Goal: Task Accomplishment & Management: Use online tool/utility

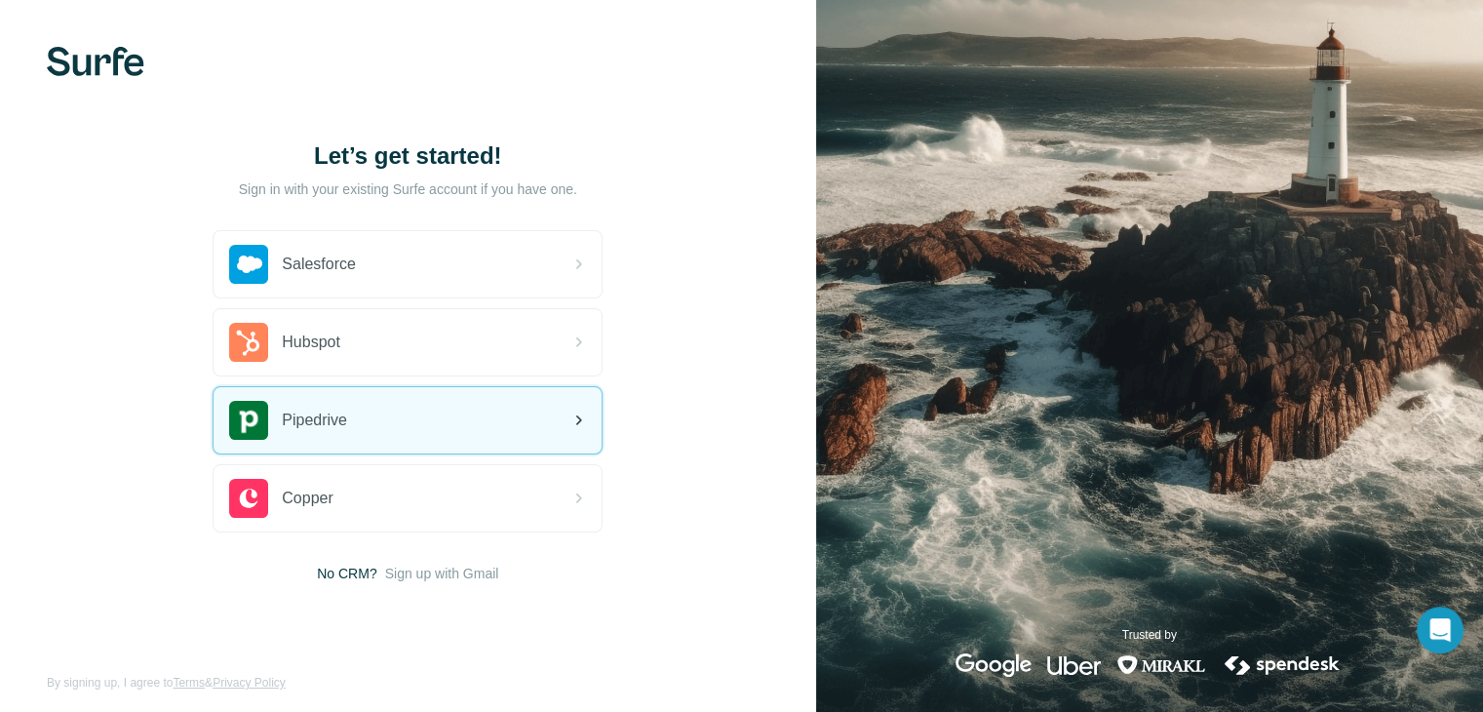
click at [404, 408] on div "Pipedrive" at bounding box center [408, 420] width 388 height 66
click at [388, 414] on div "Pipedrive" at bounding box center [408, 420] width 388 height 66
